Goal: Browse casually

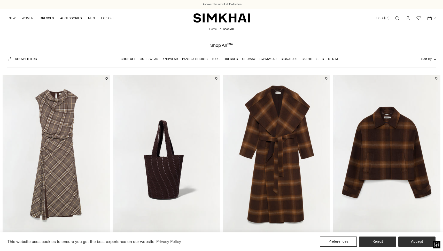
scroll to position [0, 2]
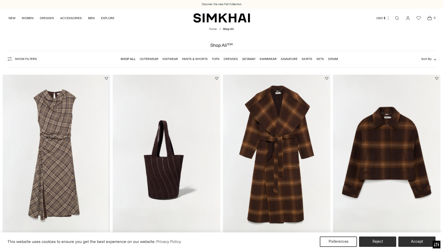
click at [56, 121] on img at bounding box center [54, 155] width 107 height 161
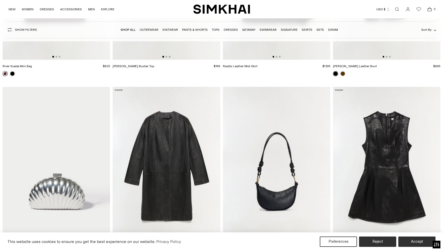
scroll to position [1888, 0]
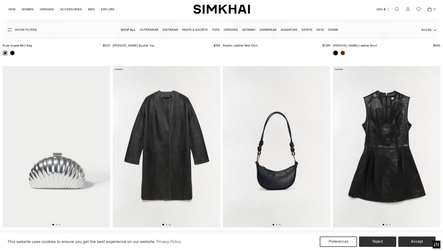
click at [387, 226] on img at bounding box center [386, 146] width 107 height 161
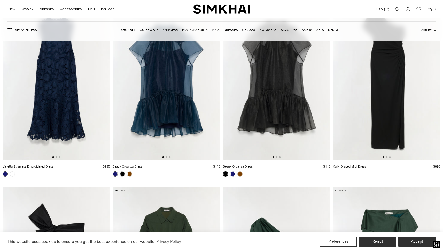
scroll to position [6490, 0]
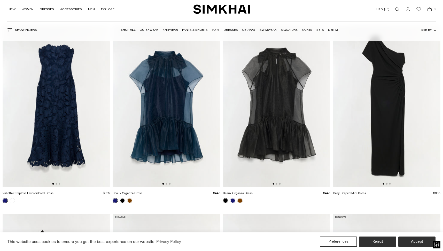
click at [173, 147] on img at bounding box center [166, 105] width 107 height 161
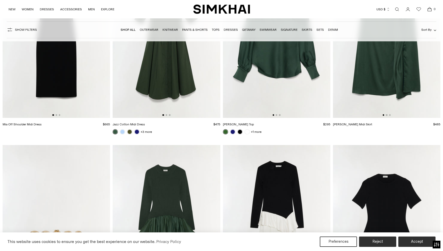
scroll to position [6717, 0]
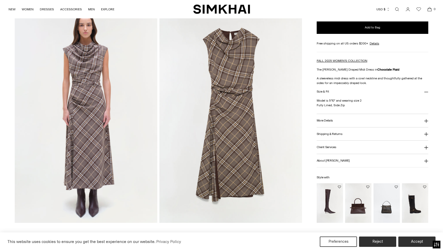
scroll to position [462, 0]
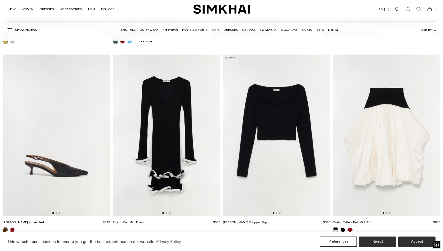
scroll to position [6976, 0]
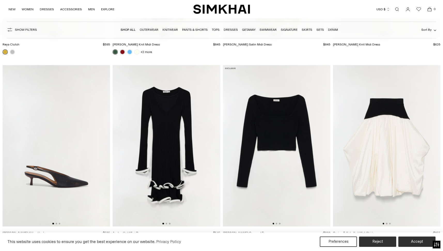
click at [198, 148] on img at bounding box center [166, 145] width 107 height 161
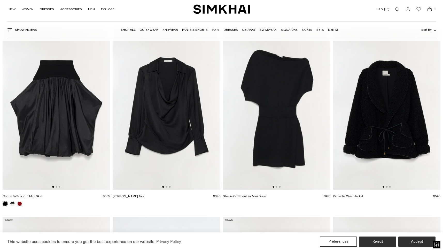
scroll to position [7390, 0]
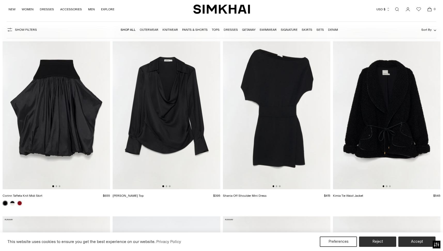
click at [179, 144] on img at bounding box center [166, 108] width 107 height 161
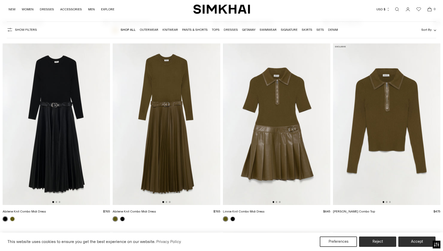
scroll to position [7755, 0]
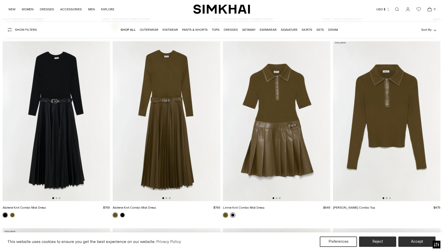
click at [233, 214] on link at bounding box center [232, 214] width 5 height 5
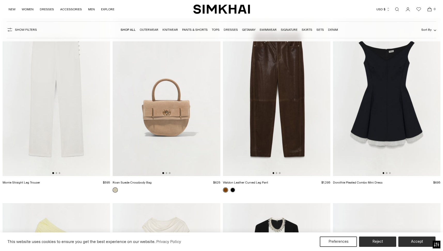
scroll to position [11901, 0]
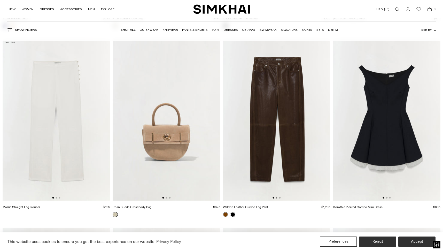
click at [276, 198] on button "Go to slide 2" at bounding box center [277, 198] width 2 height 2
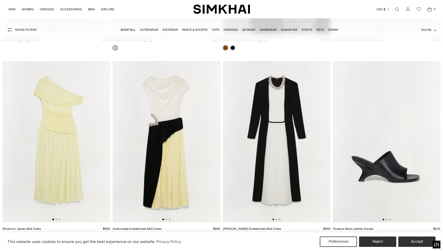
scroll to position [12076, 0]
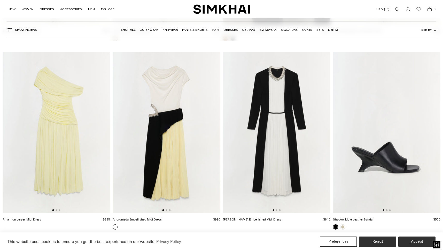
click at [152, 162] on img at bounding box center [166, 132] width 107 height 161
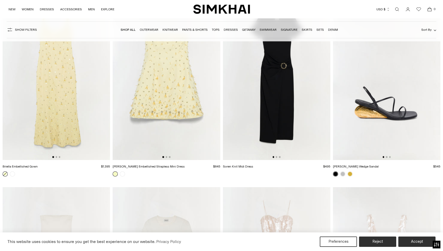
scroll to position [12301, 0]
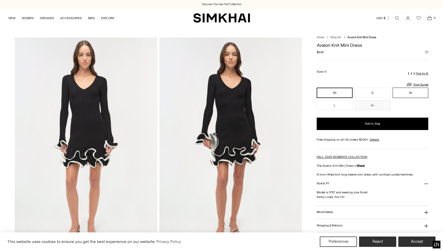
click at [410, 94] on button "M" at bounding box center [411, 93] width 36 height 10
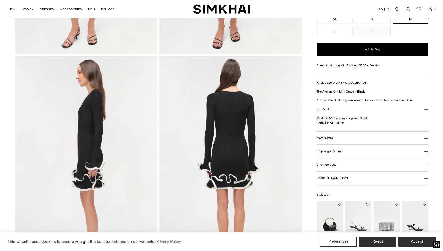
scroll to position [198, 0]
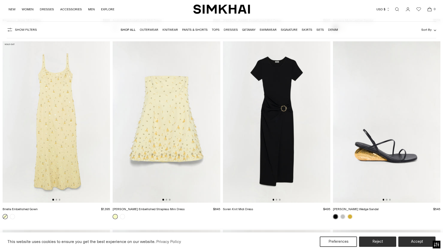
click at [274, 105] on img at bounding box center [276, 121] width 107 height 161
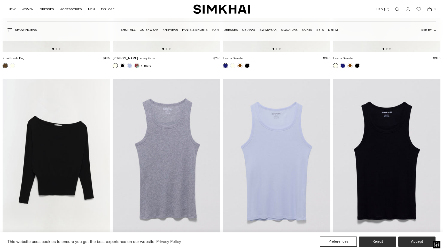
scroll to position [20506, 0]
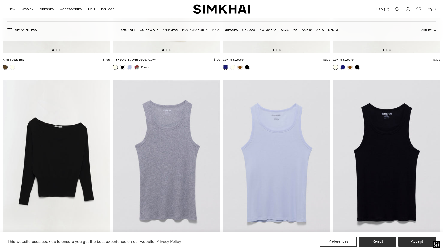
click at [226, 68] on link at bounding box center [225, 67] width 5 height 5
